Goal: Navigation & Orientation: Find specific page/section

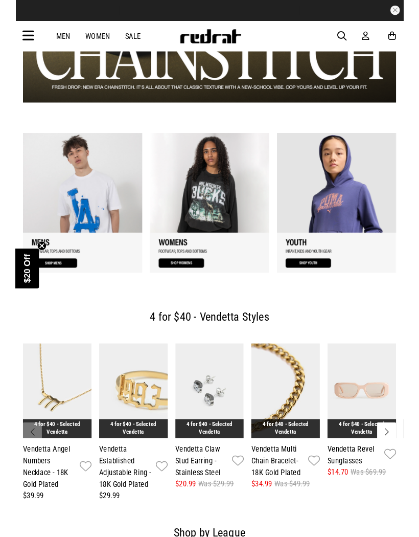
scroll to position [700, 0]
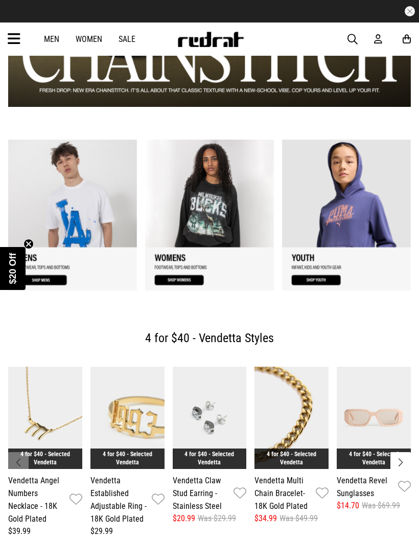
click at [213, 166] on link "2 / 3" at bounding box center [209, 215] width 129 height 151
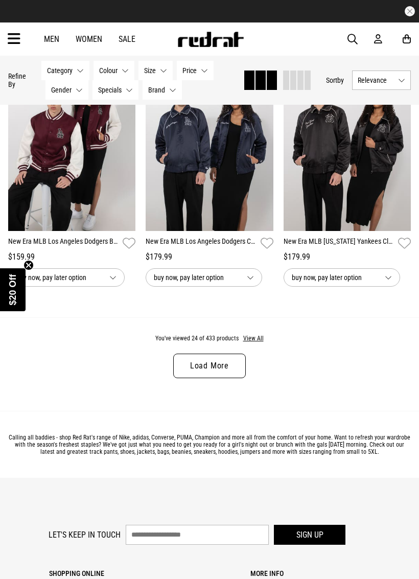
scroll to position [2100, 0]
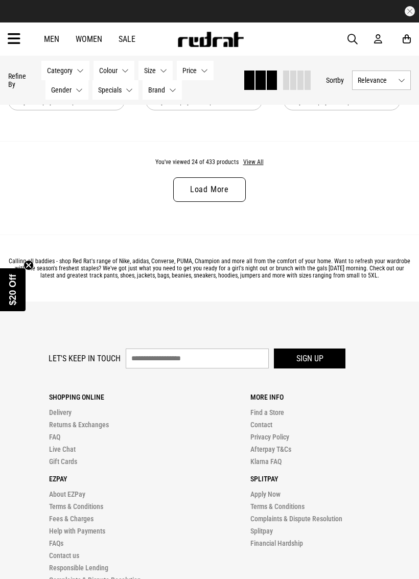
click at [225, 202] on link "Load More" at bounding box center [209, 189] width 73 height 25
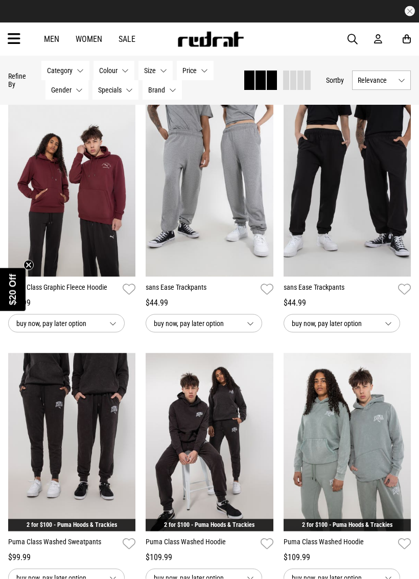
scroll to position [3019, 0]
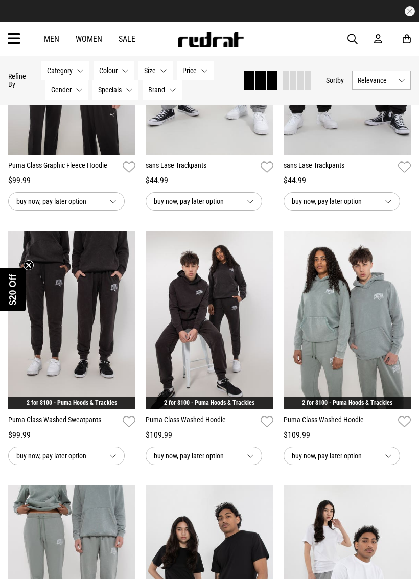
click at [19, 34] on icon at bounding box center [14, 39] width 13 height 17
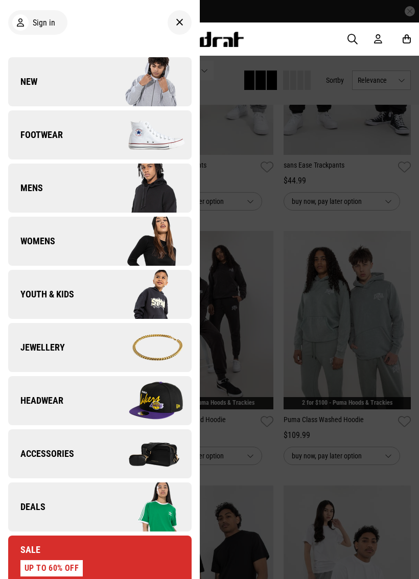
click at [64, 396] on link "Headwear" at bounding box center [100, 400] width 184 height 49
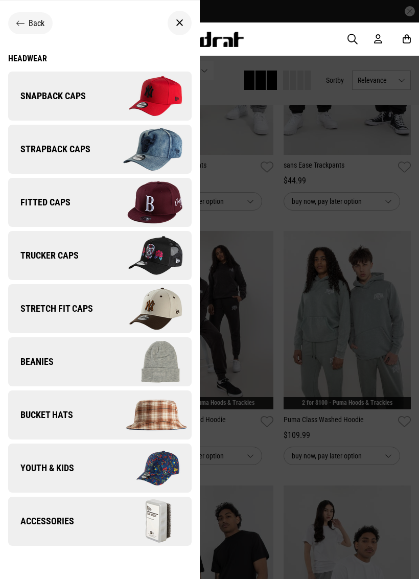
click at [124, 147] on img at bounding box center [146, 149] width 92 height 51
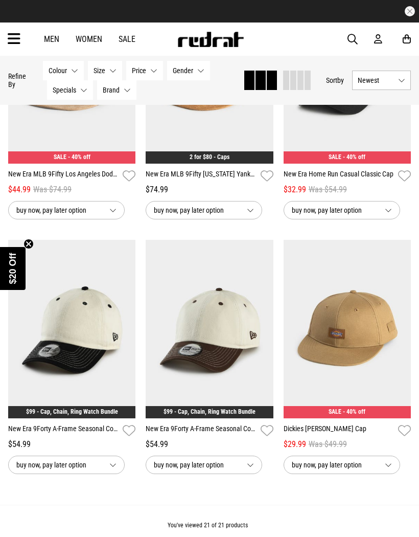
scroll to position [1477, 0]
